Goal: Information Seeking & Learning: Learn about a topic

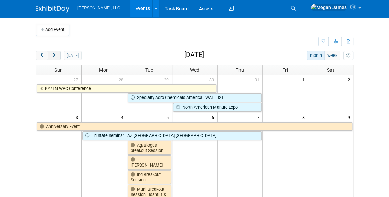
click at [56, 57] on button "next" at bounding box center [54, 55] width 13 height 9
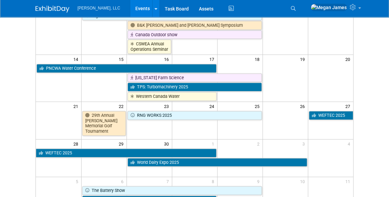
scroll to position [153, 0]
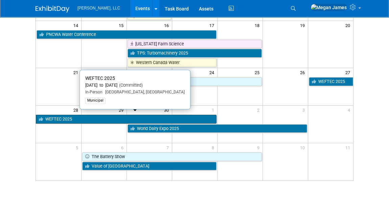
click at [90, 115] on link "WEFTEC 2025" at bounding box center [126, 119] width 180 height 9
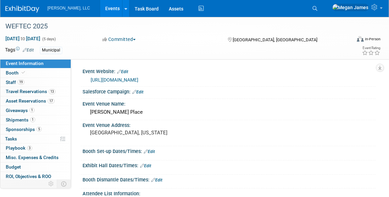
select select "Municipal"
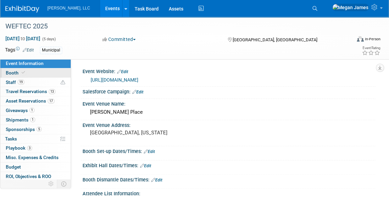
click at [45, 74] on link "Booth" at bounding box center [35, 72] width 70 height 9
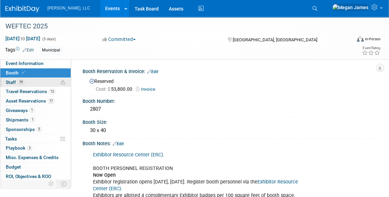
click at [47, 80] on link "19 Staff 19" at bounding box center [35, 82] width 70 height 9
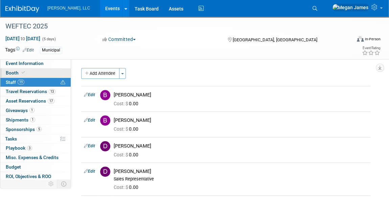
click at [43, 74] on link "Booth" at bounding box center [35, 72] width 70 height 9
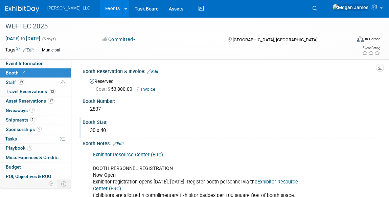
scroll to position [61, 0]
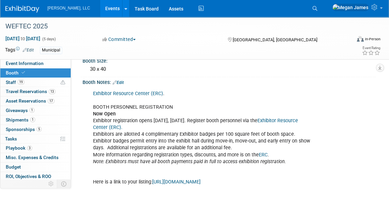
click at [151, 93] on link "Exhibitor Resource Center (ERC)" at bounding box center [128, 94] width 70 height 6
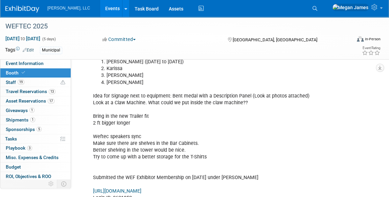
scroll to position [276, 0]
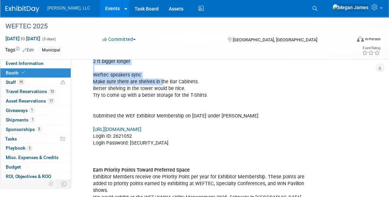
drag, startPoint x: 93, startPoint y: 65, endPoint x: 162, endPoint y: 87, distance: 72.0
click at [162, 87] on div "Exhibitor Resource Center (ERC) . BOOTH PERSONNEL REGISTRATION Now Open Exhibit…" at bounding box center [202, 102] width 228 height 461
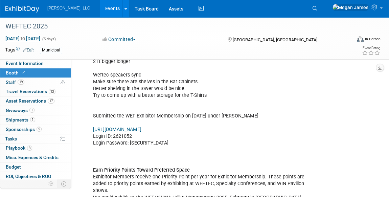
drag, startPoint x: 162, startPoint y: 87, endPoint x: 169, endPoint y: 90, distance: 8.1
click at [169, 90] on div "Exhibitor Resource Center (ERC) . BOOTH PERSONNEL REGISTRATION Now Open Exhibit…" at bounding box center [202, 102] width 228 height 461
drag, startPoint x: 176, startPoint y: 103, endPoint x: 62, endPoint y: 75, distance: 117.4
drag, startPoint x: 62, startPoint y: 75, endPoint x: 147, endPoint y: 95, distance: 87.4
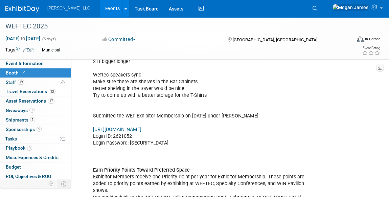
click at [147, 95] on div "Exhibitor Resource Center (ERC) . BOOTH PERSONNEL REGISTRATION Now Open Exhibit…" at bounding box center [202, 102] width 228 height 461
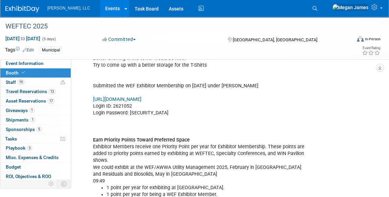
scroll to position [307, 0]
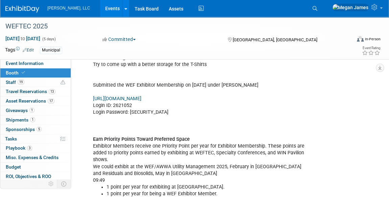
click at [132, 91] on div "Exhibitor Resource Center (ERC) . BOOTH PERSONNEL REGISTRATION Now Open Exhibit…" at bounding box center [202, 71] width 228 height 461
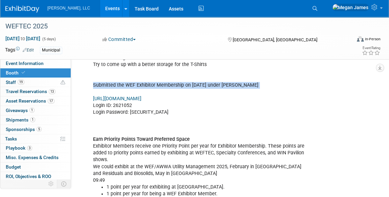
click at [132, 91] on div "Exhibitor Resource Center (ERC) . BOOTH PERSONNEL REGISTRATION Now Open Exhibit…" at bounding box center [202, 71] width 228 height 461
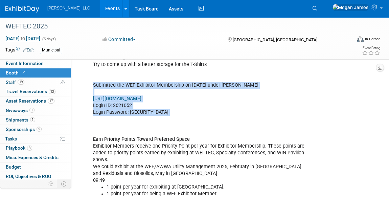
drag, startPoint x: 94, startPoint y: 90, endPoint x: 262, endPoint y: 121, distance: 171.5
click at [262, 121] on div "Exhibitor Resource Center (ERC) . BOOTH PERSONNEL REGISTRATION Now Open Exhibit…" at bounding box center [202, 71] width 228 height 461
drag, startPoint x: 262, startPoint y: 121, endPoint x: 186, endPoint y: 119, distance: 76.4
click at [202, 125] on div "Exhibitor Resource Center (ERC) . BOOTH PERSONNEL REGISTRATION Now Open Exhibit…" at bounding box center [202, 71] width 228 height 461
click at [165, 115] on div "Exhibitor Resource Center (ERC) . BOOTH PERSONNEL REGISTRATION Now Open Exhibit…" at bounding box center [202, 71] width 228 height 461
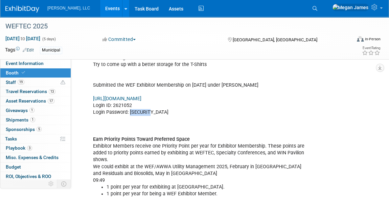
click at [131, 117] on div "Exhibitor Resource Center (ERC) . BOOTH PERSONNEL REGISTRATION Now Open Exhibit…" at bounding box center [202, 71] width 228 height 461
drag, startPoint x: 131, startPoint y: 117, endPoint x: 148, endPoint y: 120, distance: 17.5
click at [148, 120] on div "Exhibitor Resource Center (ERC) . BOOTH PERSONNEL REGISTRATION Now Open Exhibit…" at bounding box center [202, 71] width 228 height 461
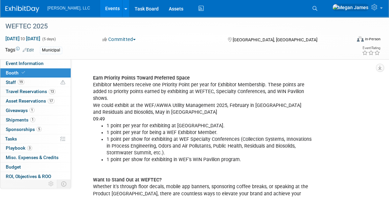
click at [162, 127] on li "1 point per year for exhibiting at WEFTEC." at bounding box center [208, 125] width 205 height 7
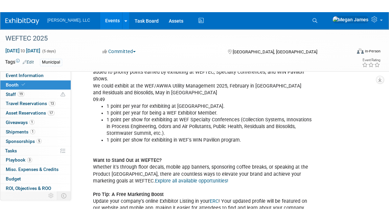
scroll to position [461, 0]
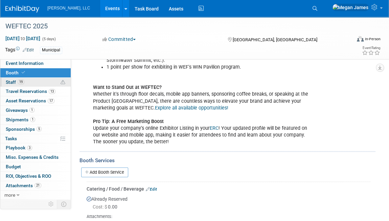
click at [35, 80] on link "19 Staff 19" at bounding box center [35, 82] width 70 height 9
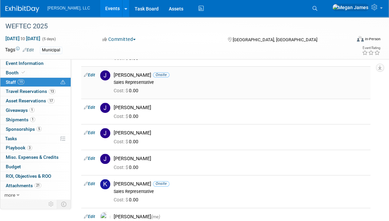
scroll to position [184, 0]
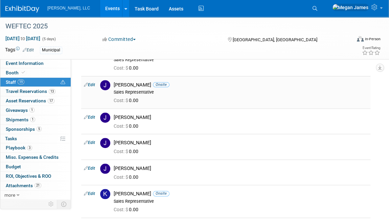
drag, startPoint x: 116, startPoint y: 82, endPoint x: 138, endPoint y: 83, distance: 22.3
click at [138, 83] on div "Jay Wilson Onsite" at bounding box center [241, 85] width 254 height 6
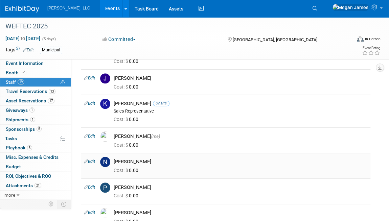
scroll to position [276, 0]
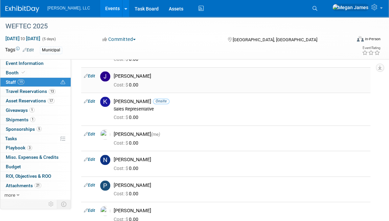
drag, startPoint x: 175, startPoint y: 76, endPoint x: 137, endPoint y: 74, distance: 38.6
click at [137, 74] on div "Jeremiah Wojciechowski" at bounding box center [241, 76] width 254 height 6
copy div "Wojciechowski"
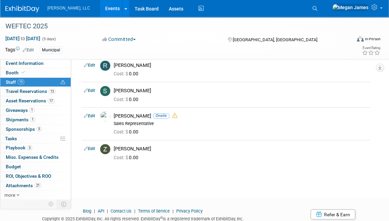
scroll to position [461, 0]
